Goal: Check status: Check status

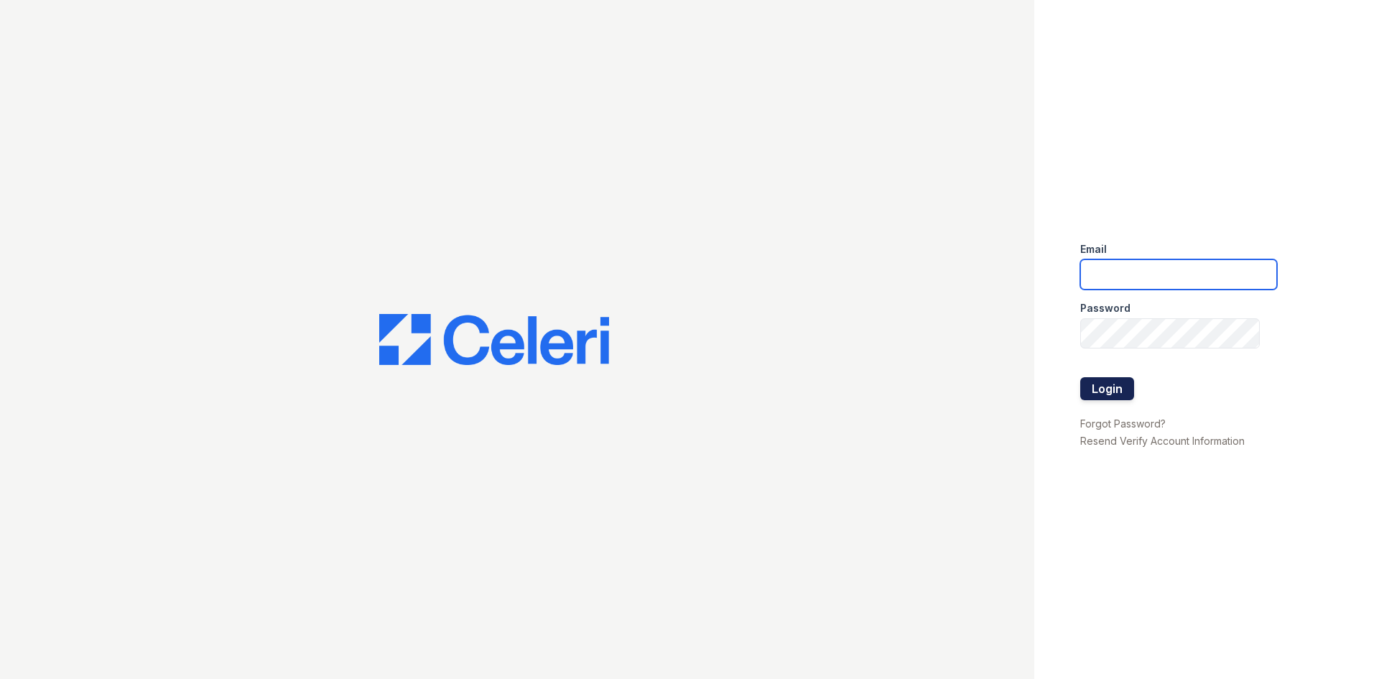
type input "[EMAIL_ADDRESS][DOMAIN_NAME]"
click at [1103, 384] on button "Login" at bounding box center [1107, 388] width 54 height 23
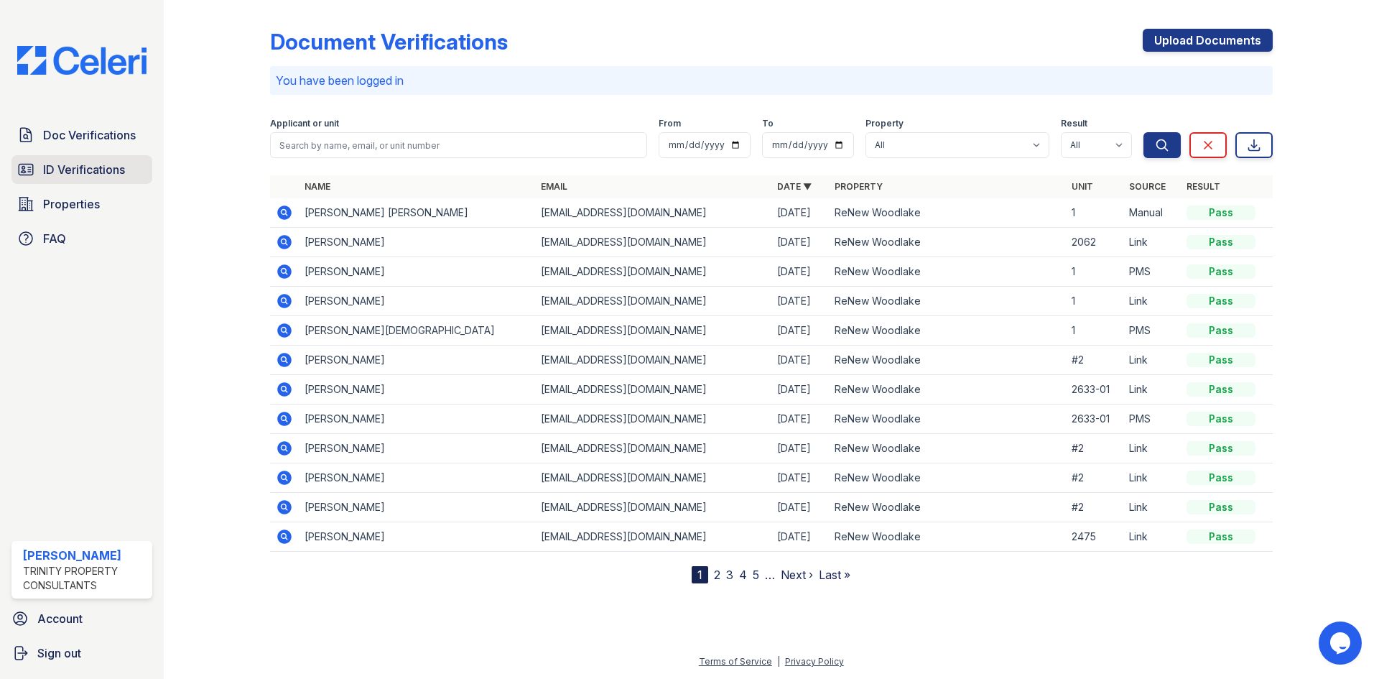
click at [60, 176] on span "ID Verifications" at bounding box center [84, 169] width 82 height 17
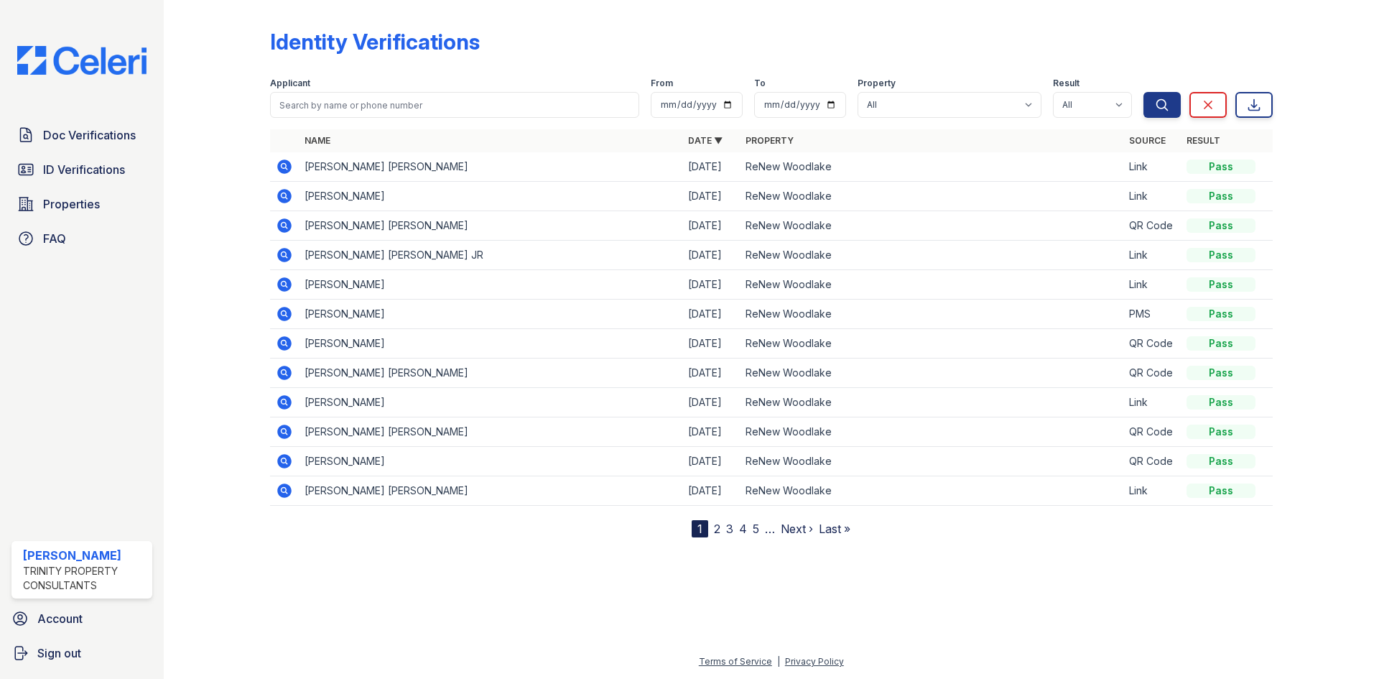
click at [283, 167] on icon at bounding box center [284, 166] width 17 height 17
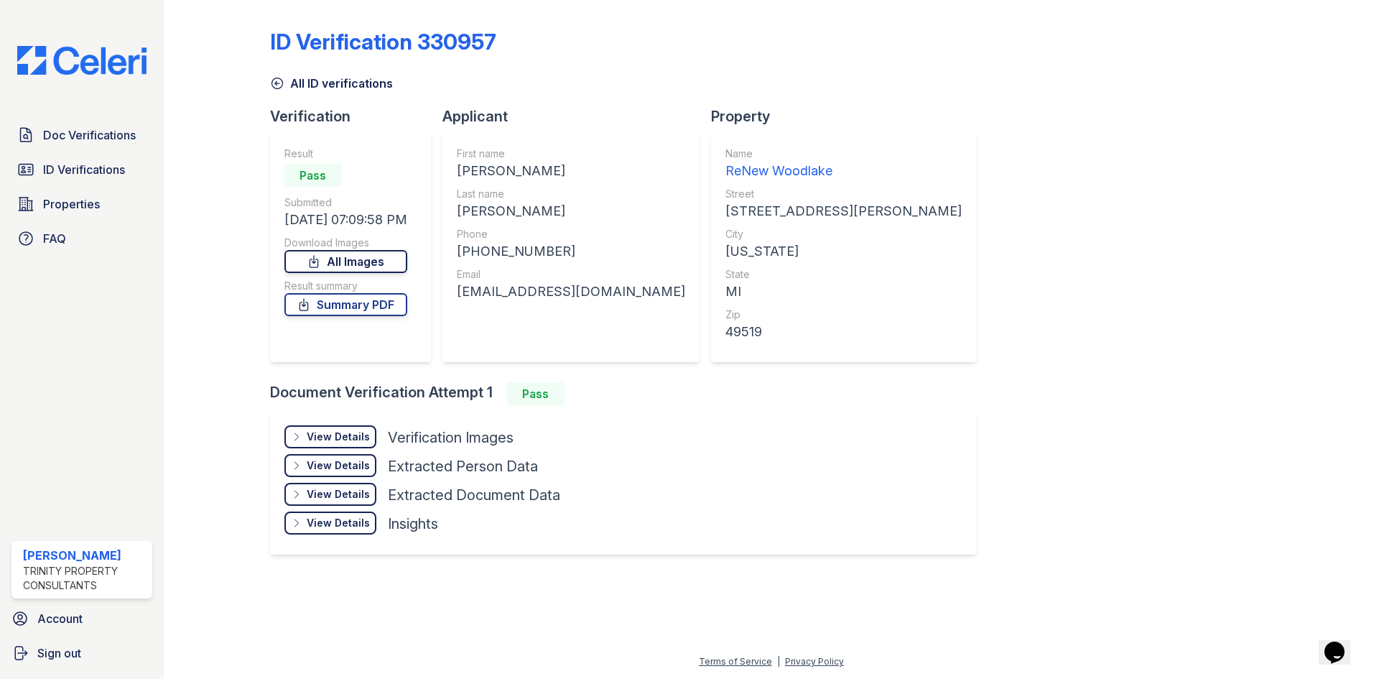
click at [343, 261] on link "All Images" at bounding box center [345, 261] width 123 height 23
click at [340, 306] on link "Summary PDF" at bounding box center [345, 304] width 123 height 23
drag, startPoint x: 111, startPoint y: 142, endPoint x: 99, endPoint y: 147, distance: 12.5
click at [111, 143] on span "Doc Verifications" at bounding box center [89, 134] width 93 height 17
